Goal: Information Seeking & Learning: Learn about a topic

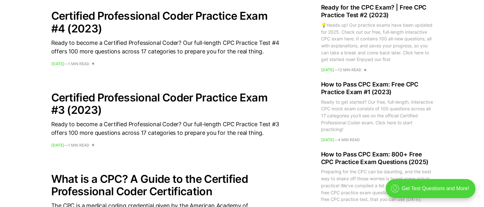
scroll to position [795, 0]
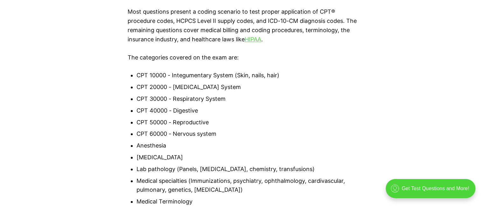
scroll to position [509, 0]
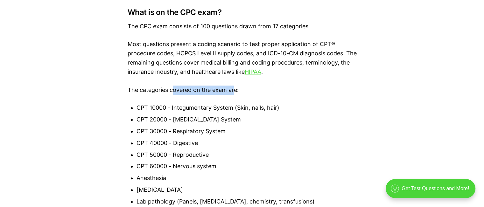
drag, startPoint x: 173, startPoint y: 99, endPoint x: 236, endPoint y: 99, distance: 62.6
click at [221, 117] on li "CPT 20000 - Musculoskeletal System" at bounding box center [246, 119] width 220 height 9
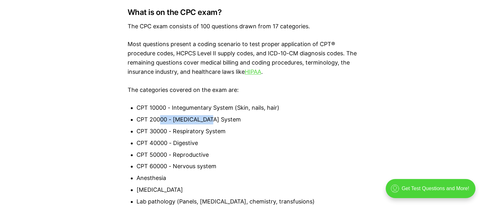
drag, startPoint x: 161, startPoint y: 117, endPoint x: 210, endPoint y: 117, distance: 48.3
click at [210, 117] on li "CPT 20000 - Musculoskeletal System" at bounding box center [246, 119] width 220 height 9
drag, startPoint x: 180, startPoint y: 132, endPoint x: 199, endPoint y: 131, distance: 19.1
click at [199, 131] on li "CPT 30000 - Respiratory System" at bounding box center [246, 131] width 220 height 9
drag, startPoint x: 170, startPoint y: 146, endPoint x: 237, endPoint y: 146, distance: 66.8
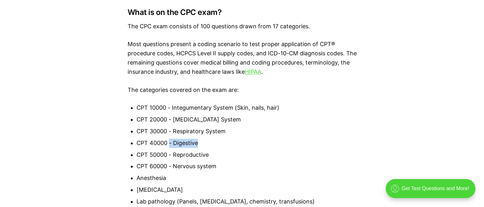
click at [237, 146] on li "CPT 40000 - Digestive" at bounding box center [246, 143] width 220 height 9
drag, startPoint x: 142, startPoint y: 165, endPoint x: 210, endPoint y: 158, distance: 67.7
click at [210, 158] on ul "CPT 10000 - Integumentary System (Skin, nails, hair) CPT 20000 - Musculoskeleta…" at bounding box center [241, 210] width 229 height 215
drag, startPoint x: 155, startPoint y: 170, endPoint x: 245, endPoint y: 165, distance: 90.1
click at [245, 165] on li "CPT 60000 - Nervous system" at bounding box center [246, 166] width 220 height 9
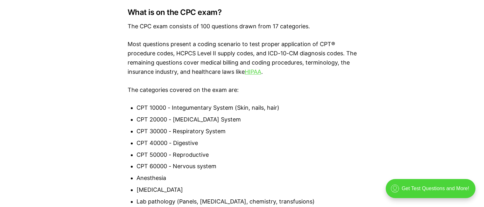
click at [200, 173] on ul "CPT 10000 - Integumentary System (Skin, nails, hair) CPT 20000 - Musculoskeleta…" at bounding box center [241, 210] width 229 height 215
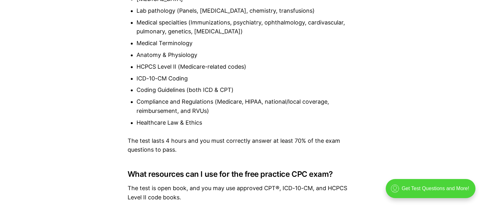
scroll to position [795, 0]
